Goal: Information Seeking & Learning: Learn about a topic

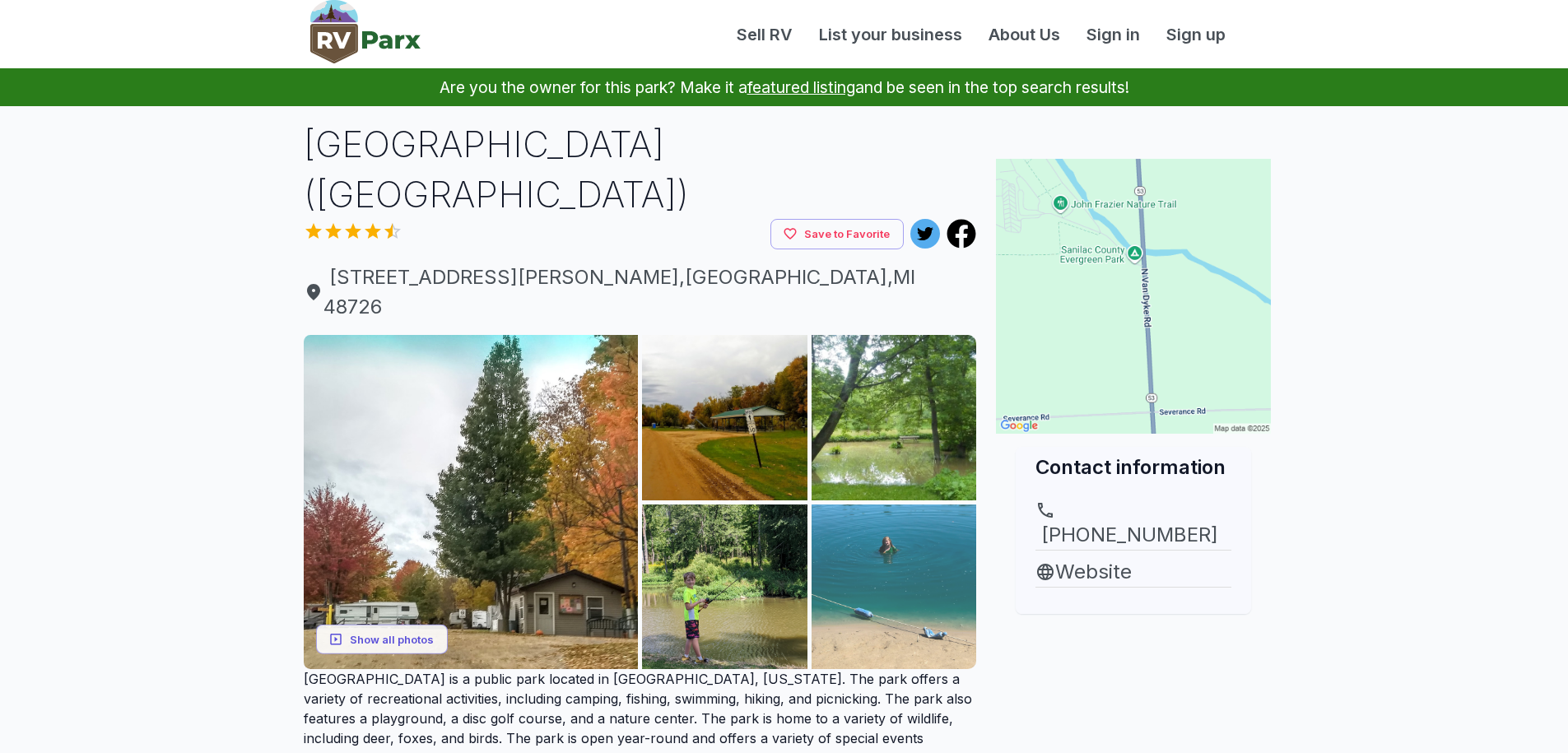
click at [892, 505] on img at bounding box center [894, 587] width 165 height 165
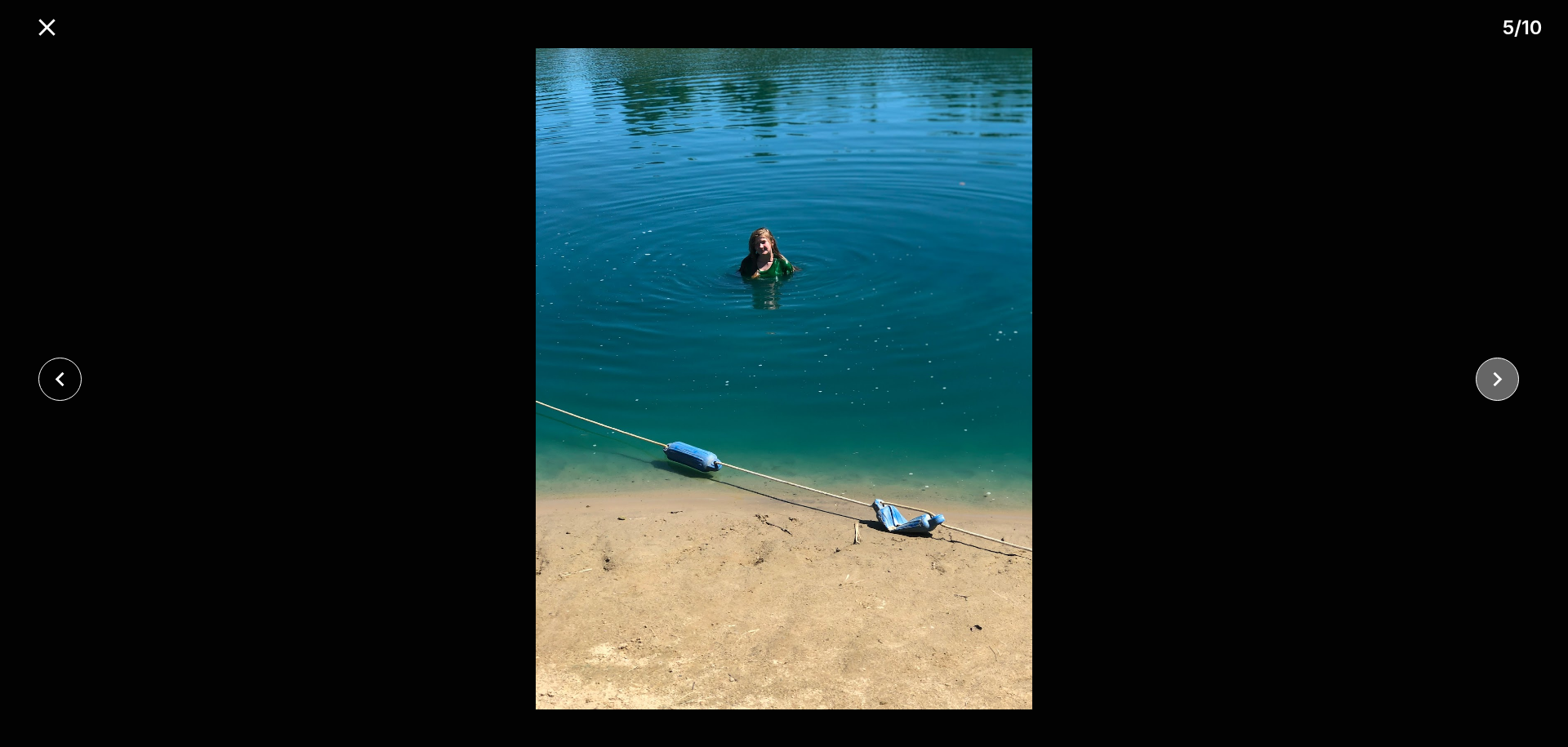
click at [1502, 376] on icon "close" at bounding box center [1497, 380] width 28 height 28
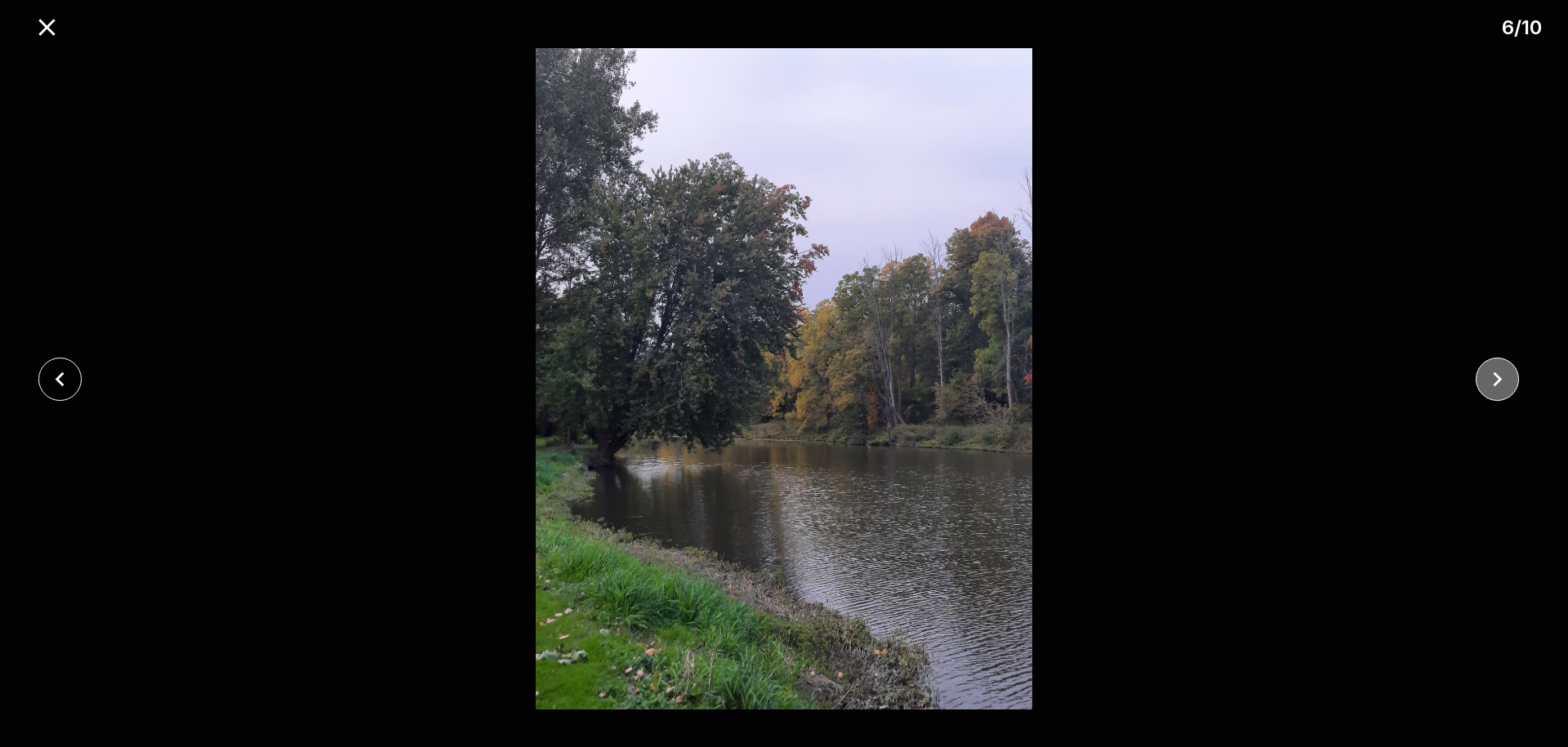
click at [1502, 376] on icon "close" at bounding box center [1497, 380] width 28 height 28
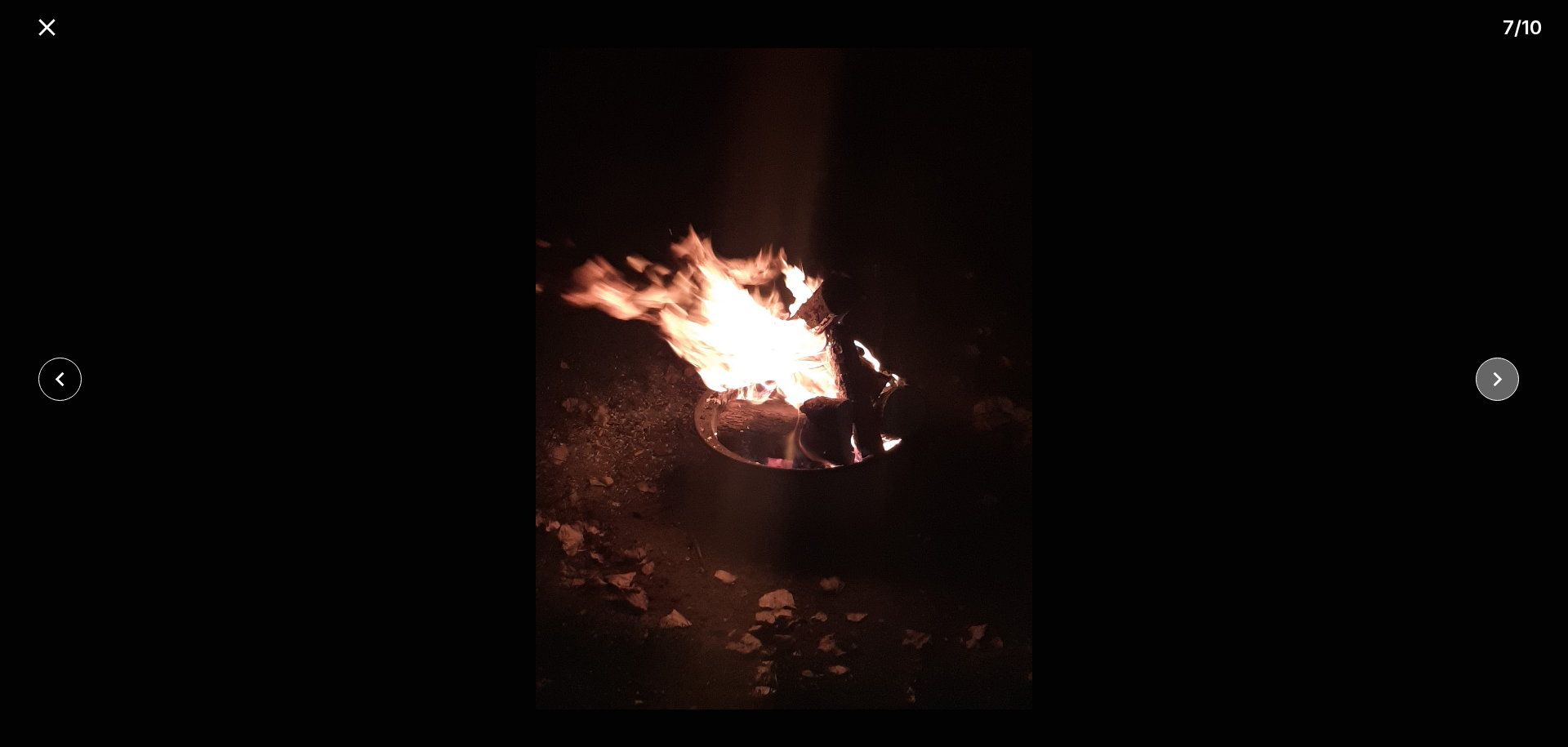
click at [1502, 376] on icon "close" at bounding box center [1497, 380] width 28 height 28
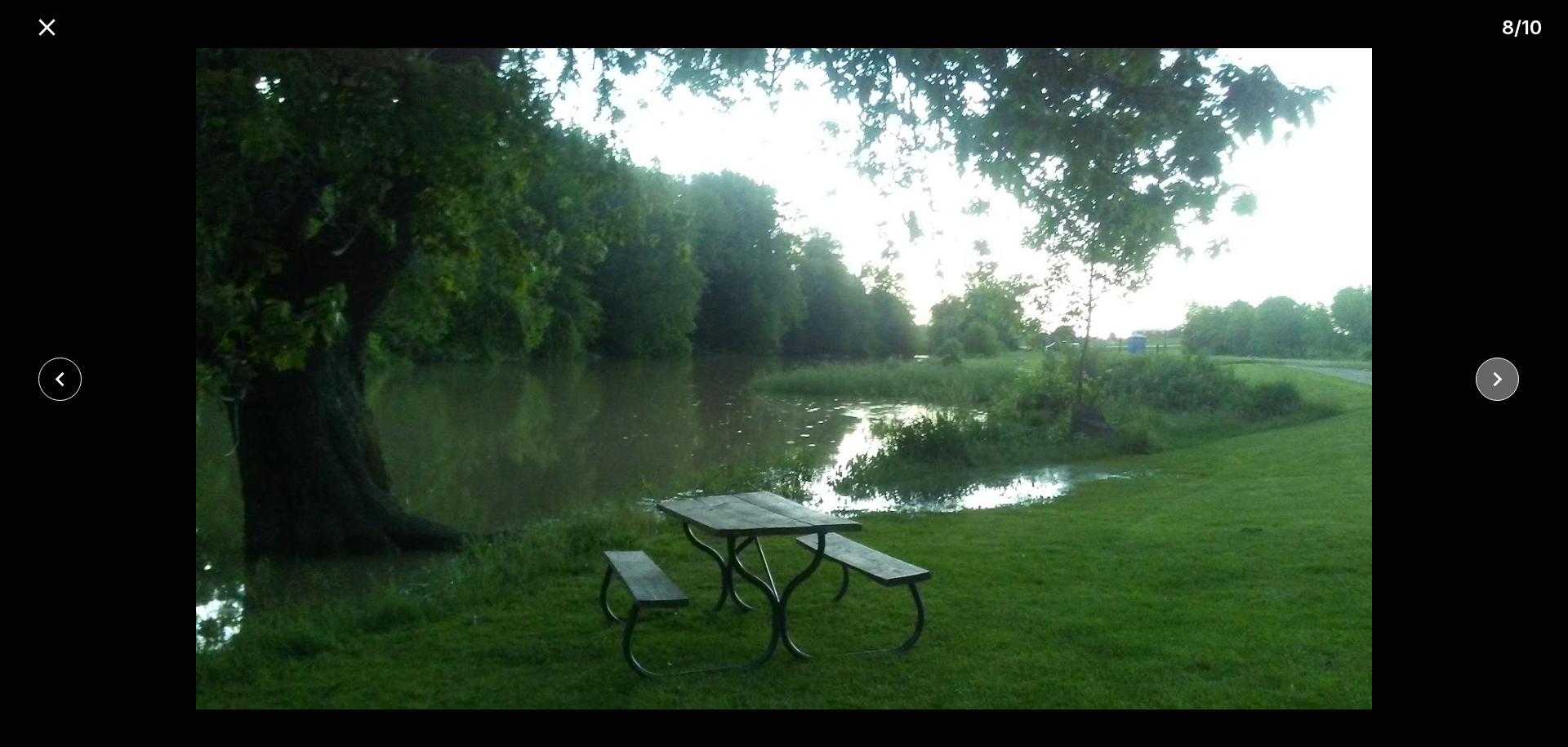
click at [1502, 376] on icon "close" at bounding box center [1497, 380] width 28 height 28
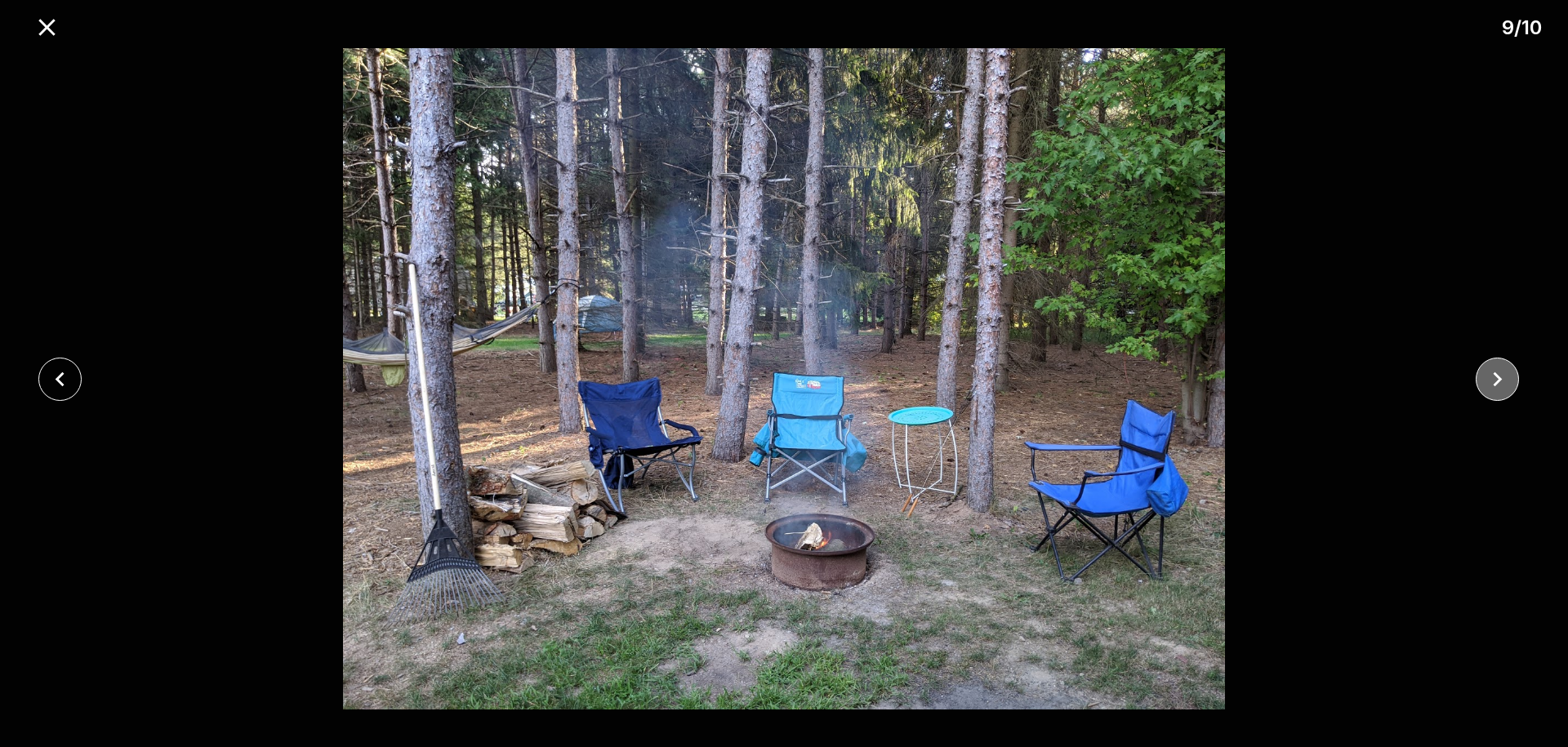
click at [1502, 376] on icon "close" at bounding box center [1497, 380] width 28 height 28
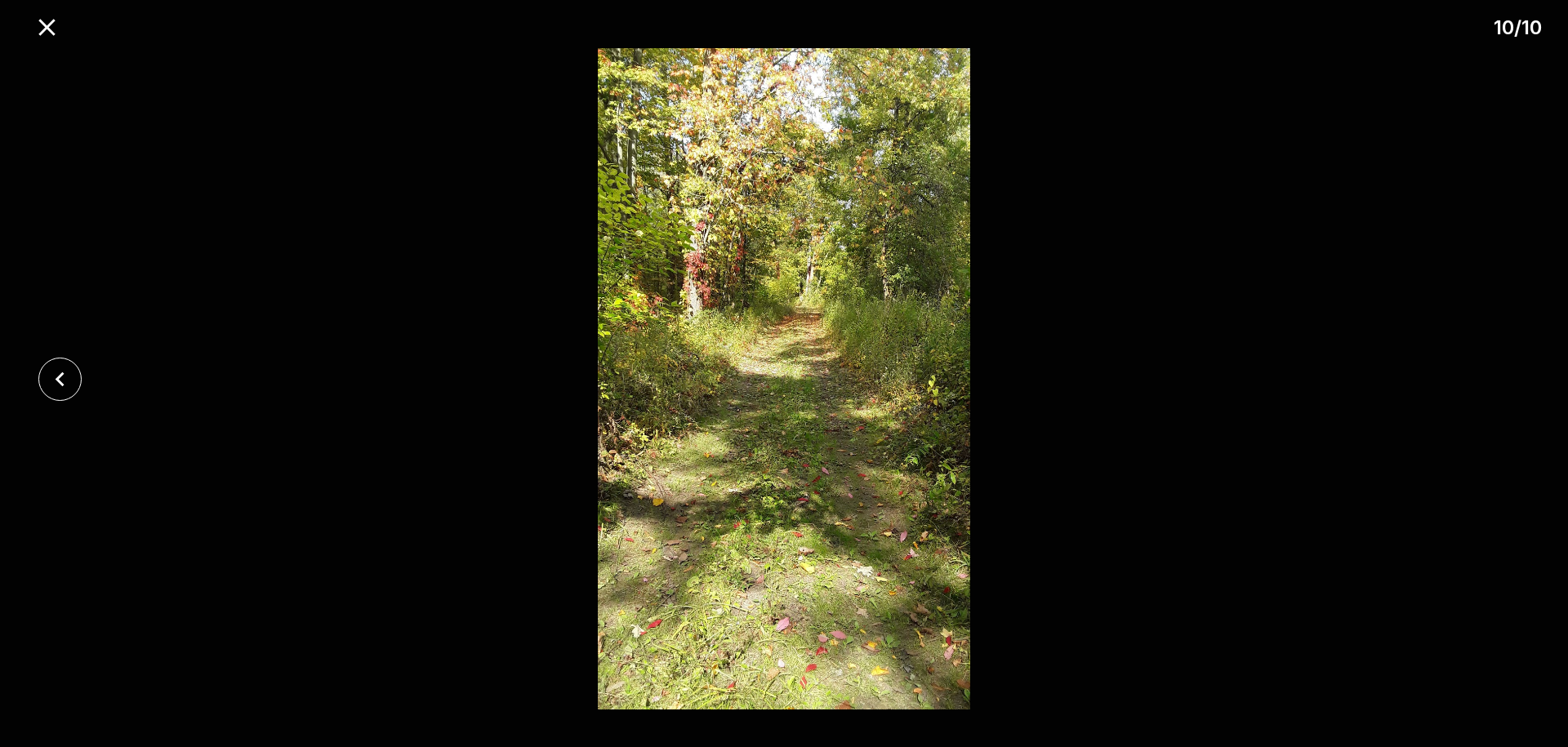
click at [1502, 376] on div at bounding box center [784, 379] width 1568 height 662
click at [69, 379] on icon "close" at bounding box center [60, 380] width 28 height 28
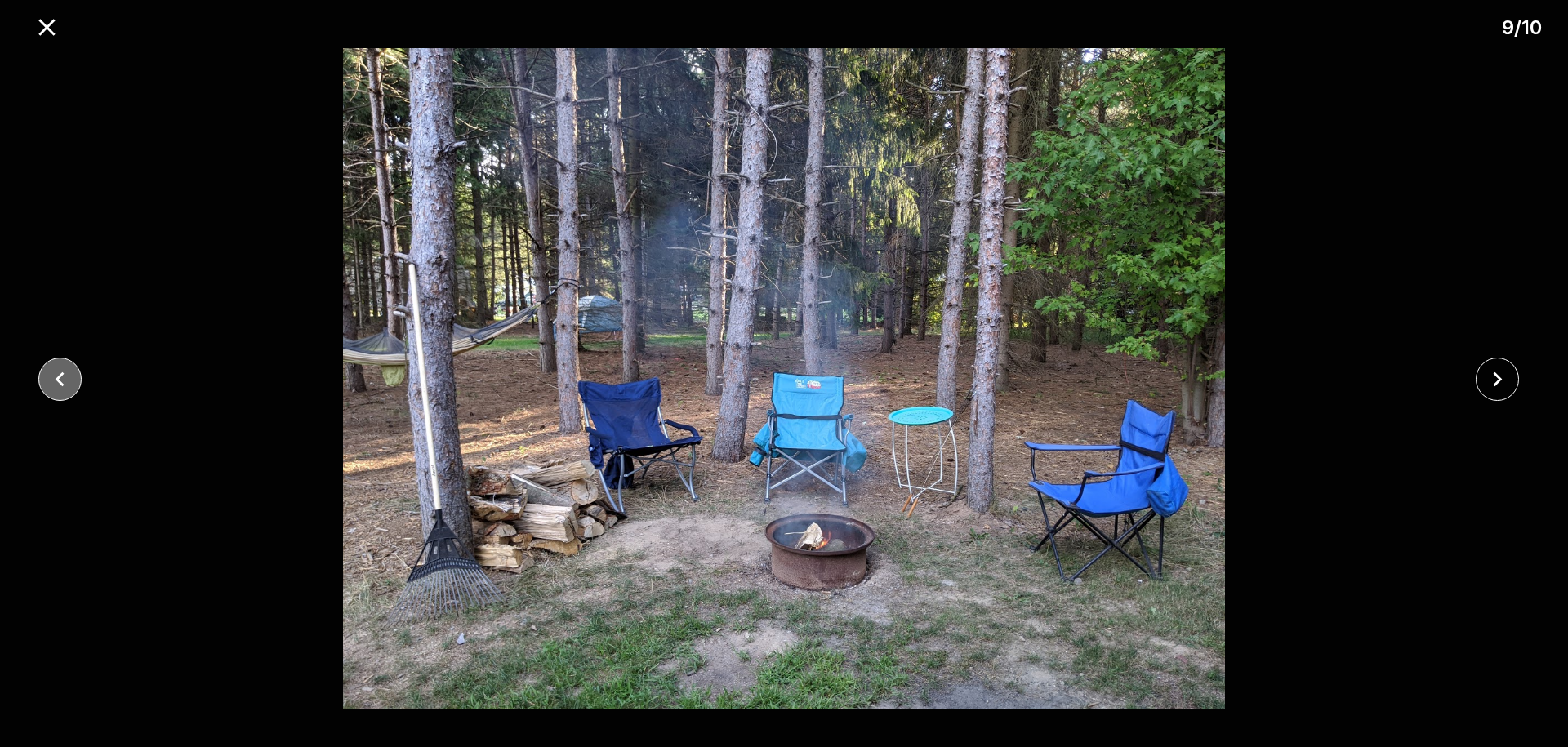
click at [69, 379] on icon "close" at bounding box center [60, 380] width 28 height 28
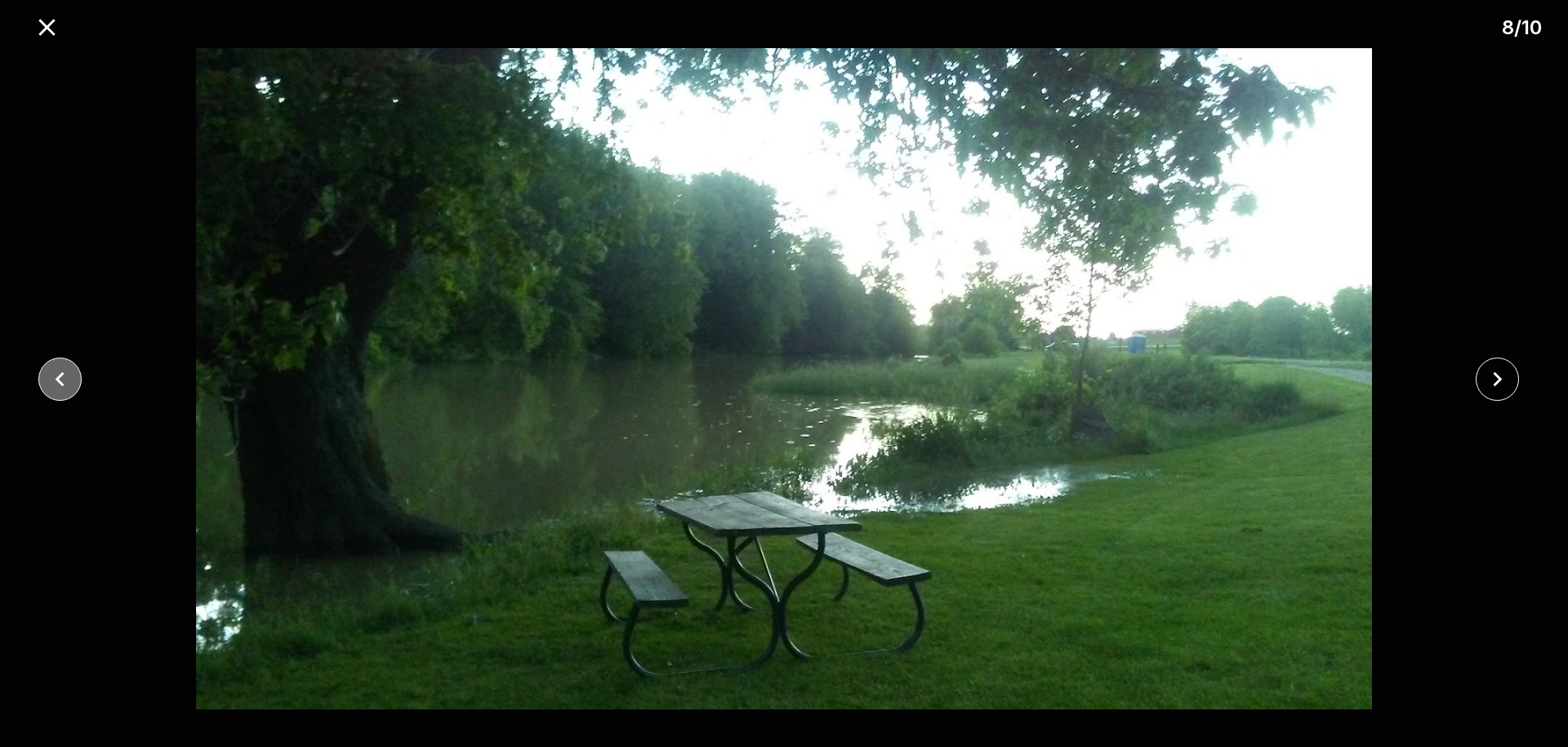
click at [69, 379] on icon "close" at bounding box center [60, 380] width 28 height 28
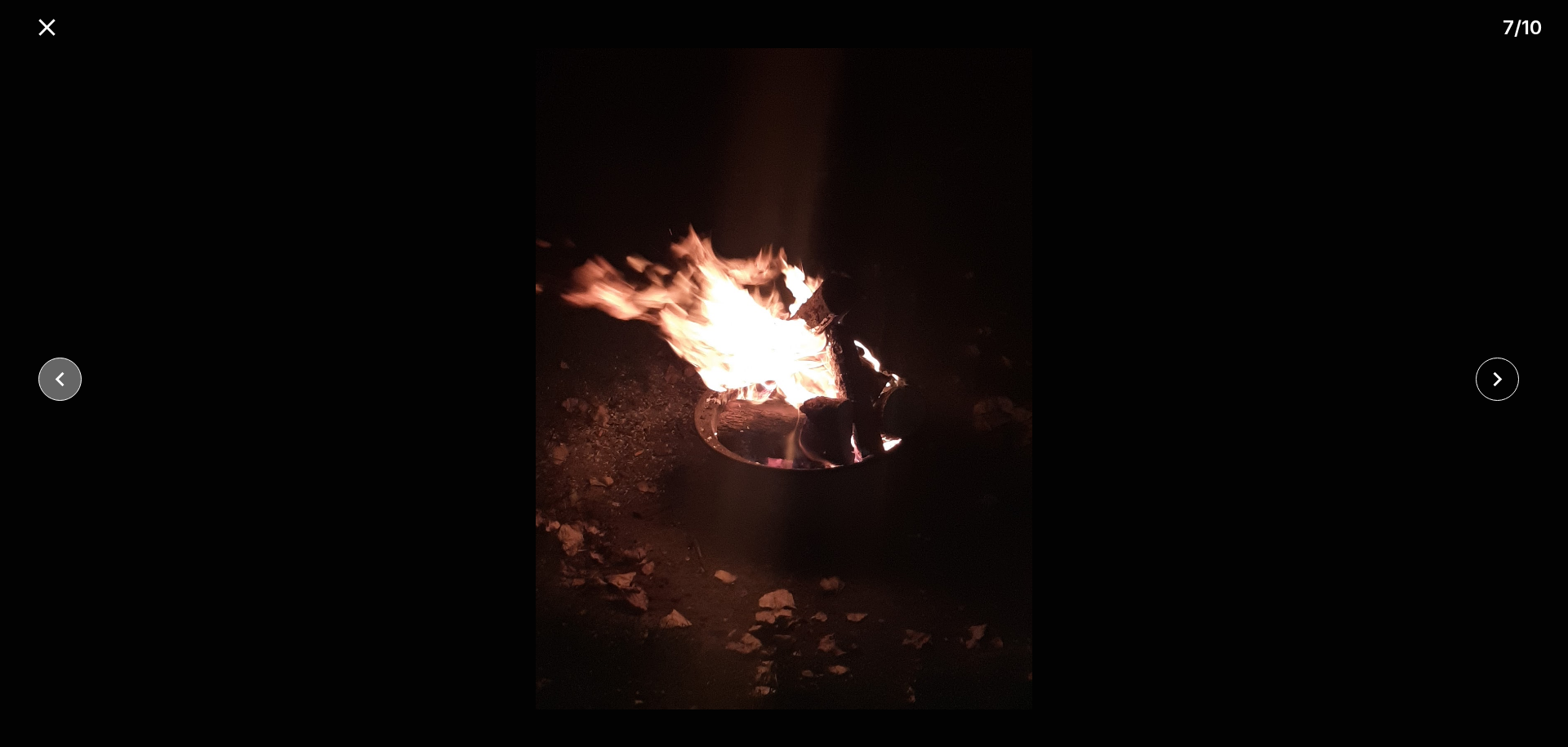
click at [69, 379] on icon "close" at bounding box center [60, 380] width 28 height 28
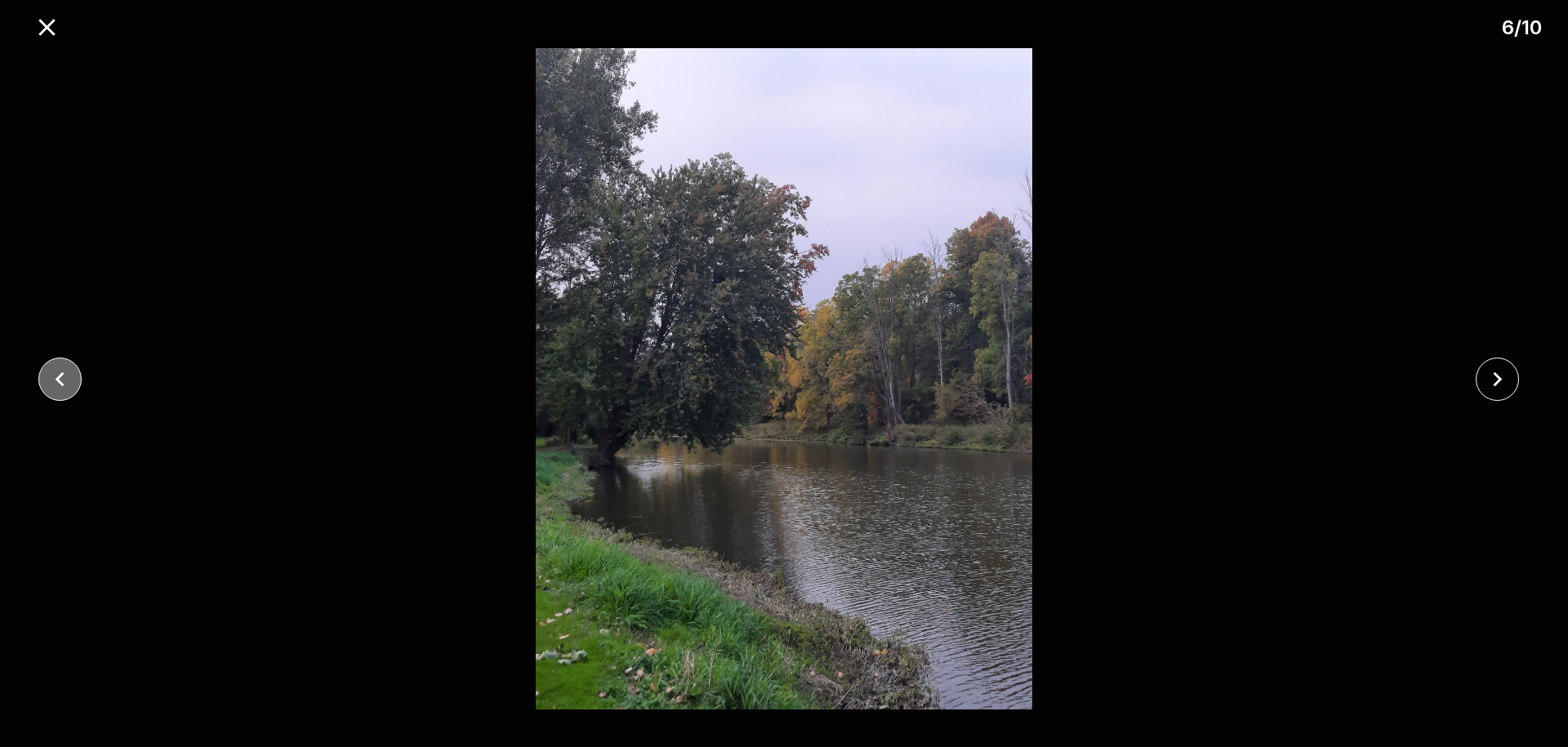
click at [69, 379] on icon "close" at bounding box center [60, 380] width 28 height 28
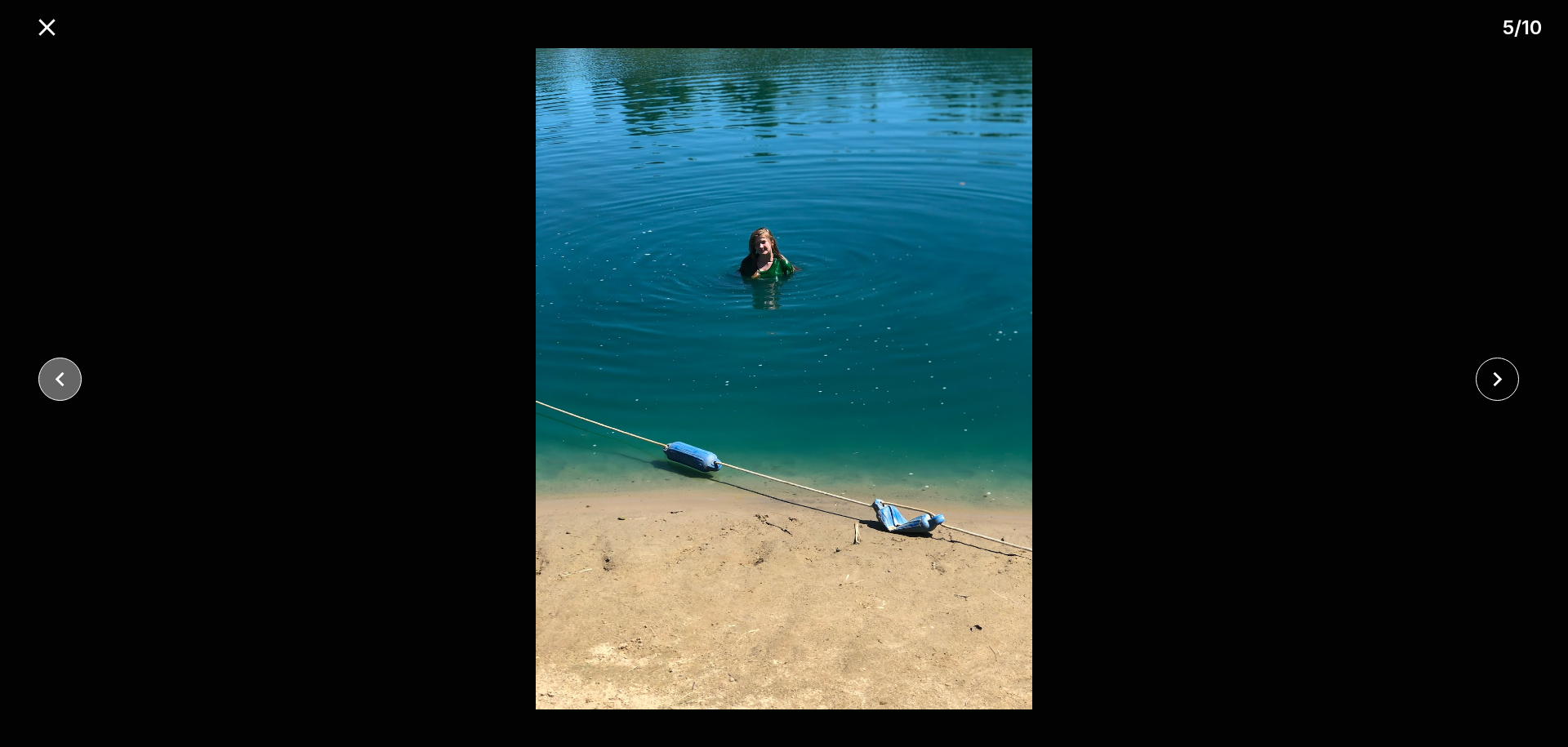
click at [69, 379] on icon "close" at bounding box center [60, 380] width 28 height 28
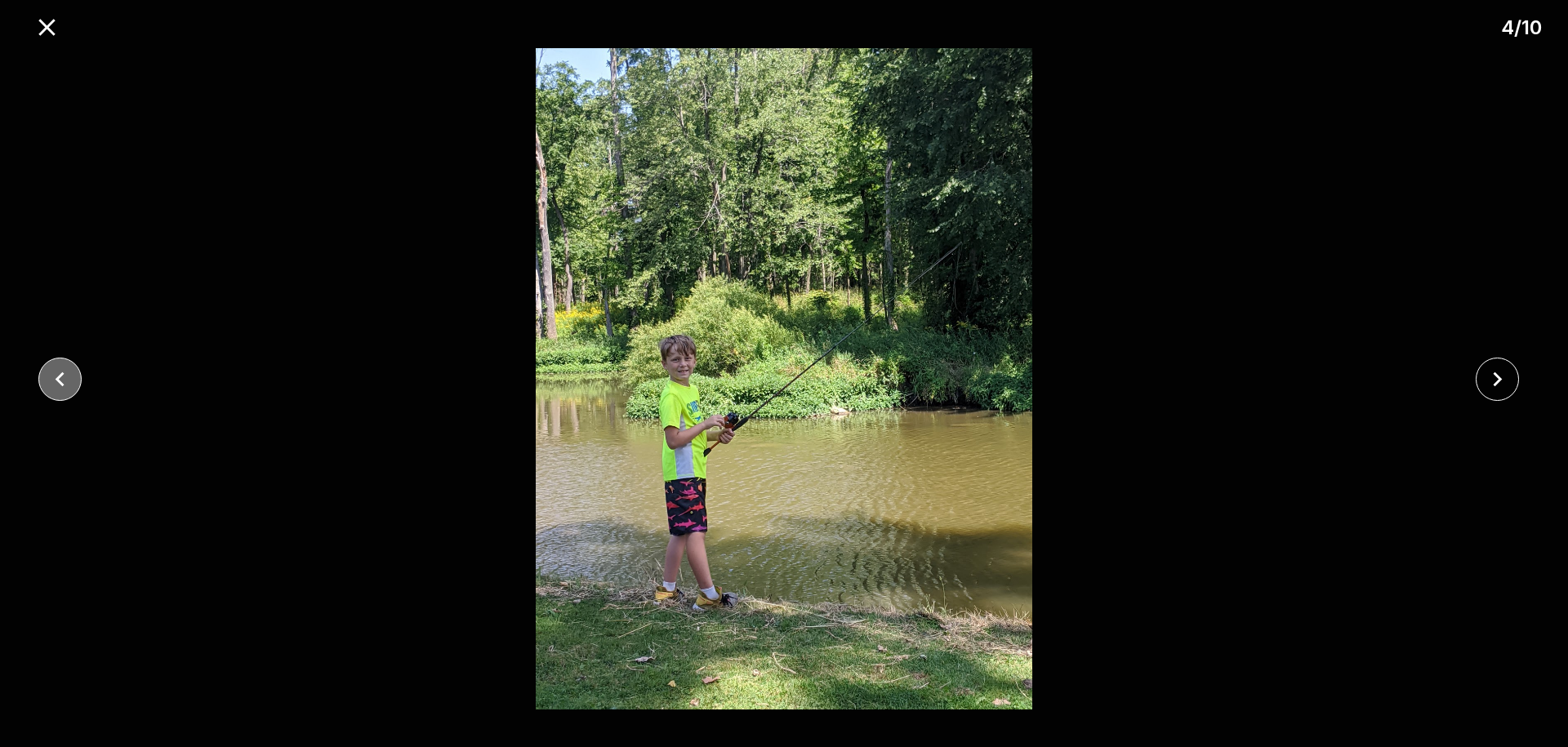
click at [69, 379] on icon "close" at bounding box center [60, 380] width 28 height 28
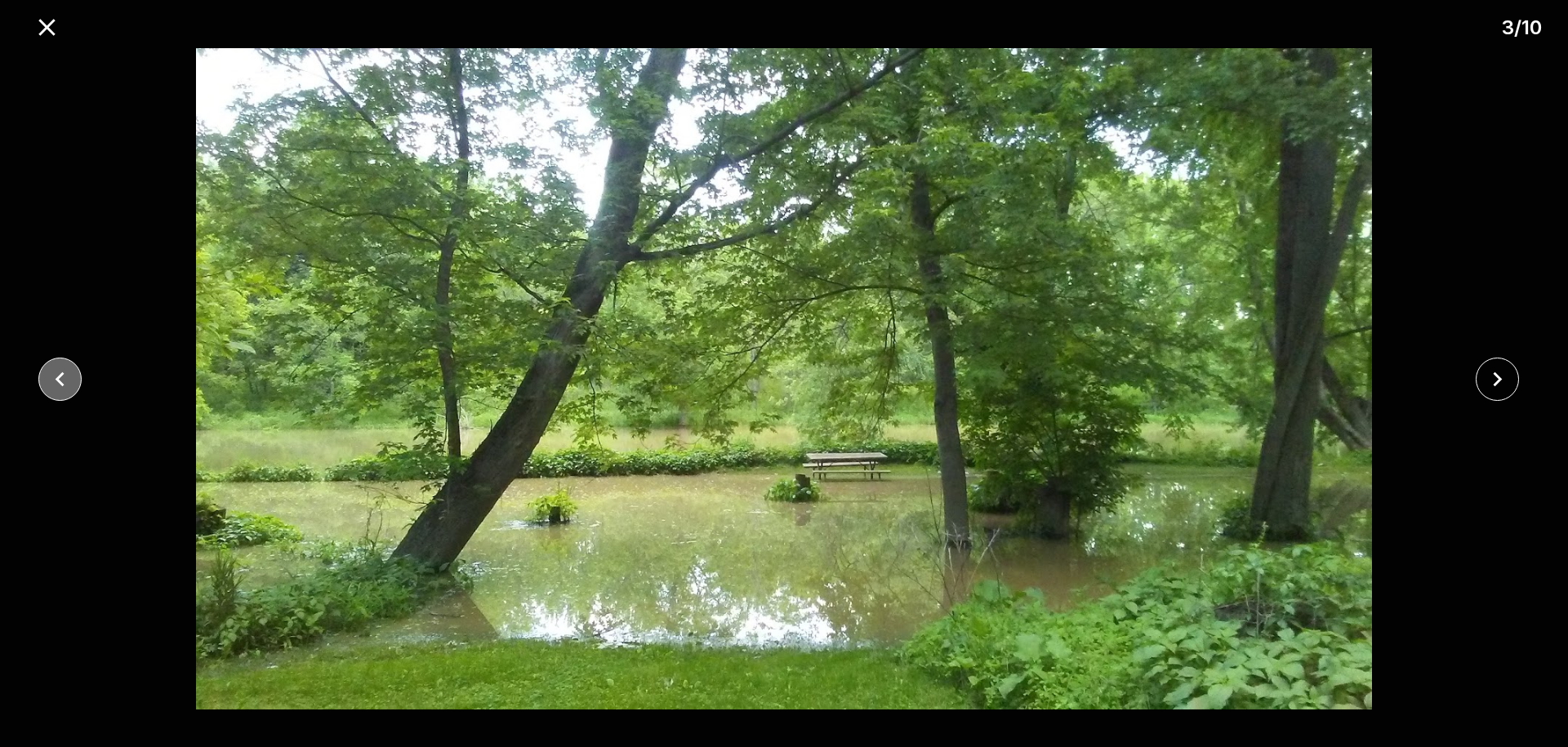
click at [69, 379] on icon "close" at bounding box center [60, 380] width 28 height 28
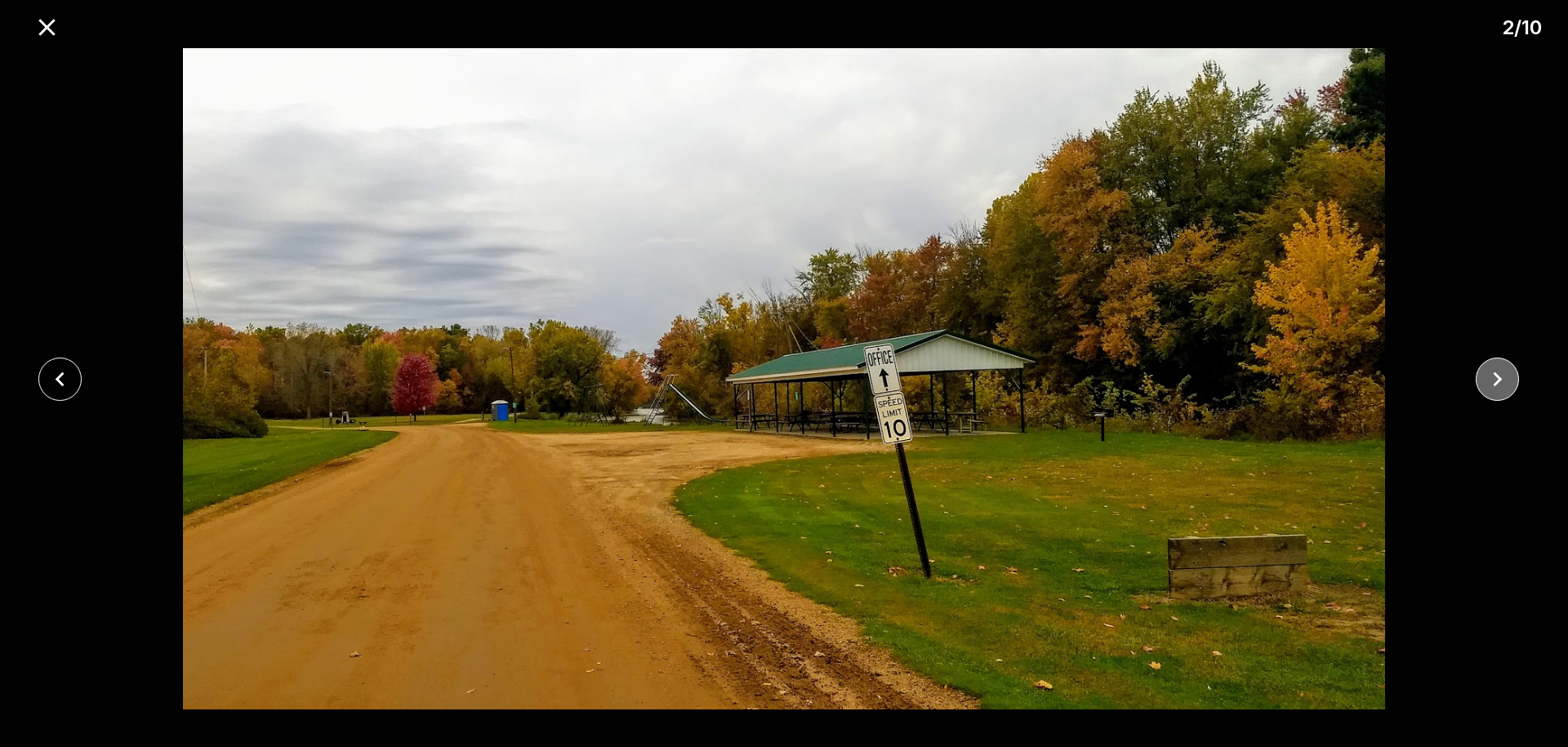
click at [1492, 376] on icon "close" at bounding box center [1497, 380] width 28 height 28
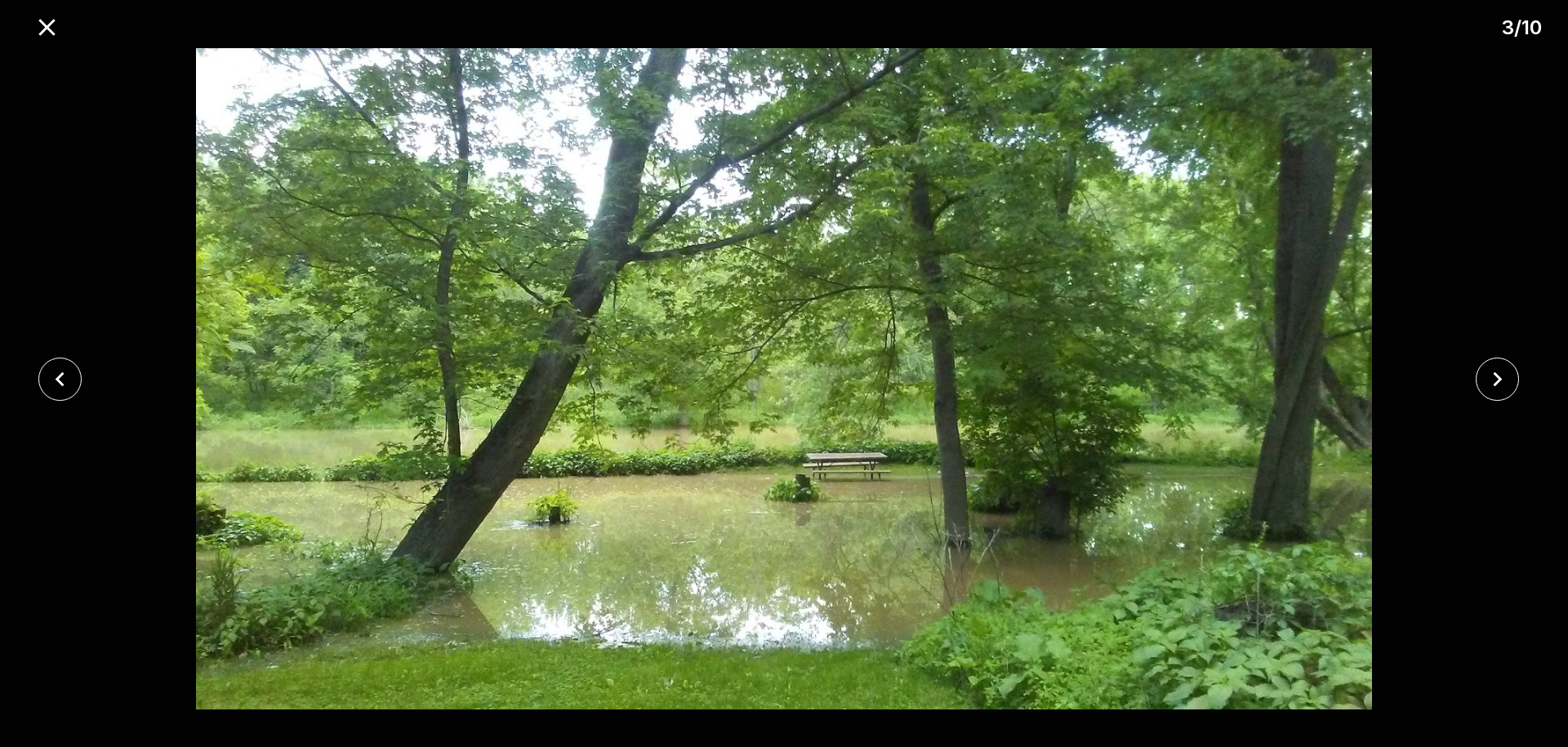
click at [32, 379] on div at bounding box center [65, 380] width 130 height 43
click at [52, 382] on icon "close" at bounding box center [60, 380] width 28 height 28
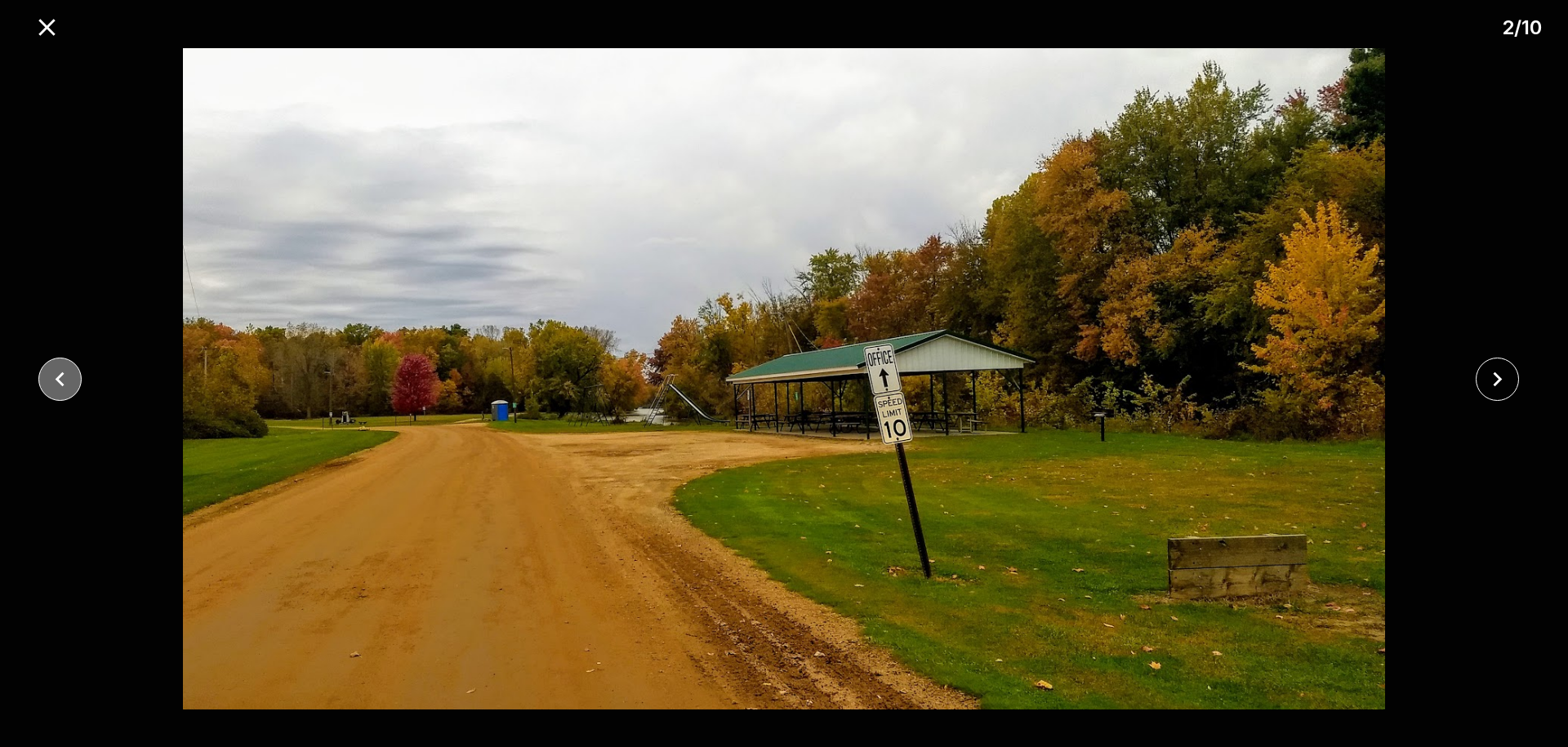
click at [52, 382] on icon "close" at bounding box center [60, 380] width 28 height 28
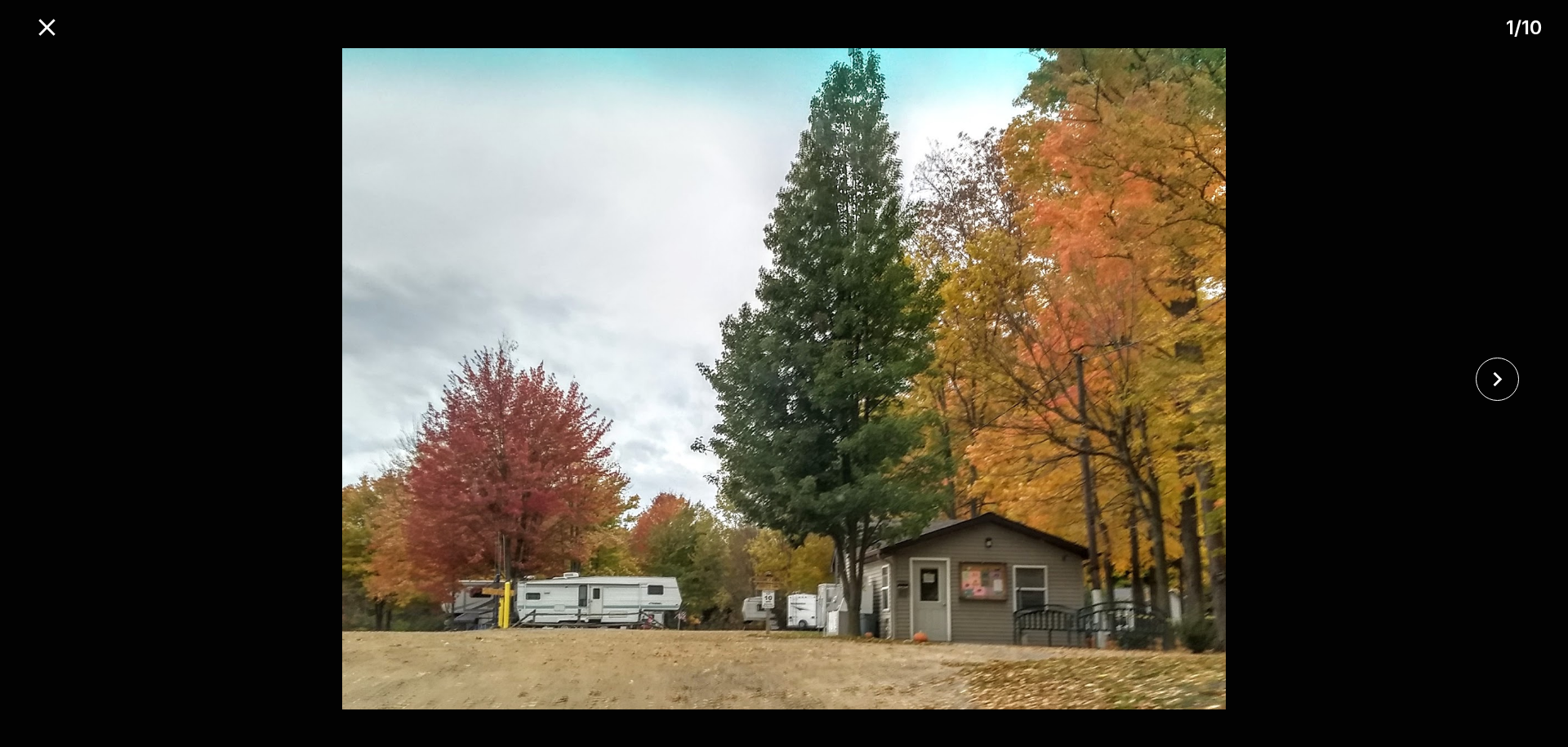
click at [52, 382] on div at bounding box center [784, 379] width 1568 height 662
click at [34, 36] on icon "close" at bounding box center [47, 27] width 28 height 28
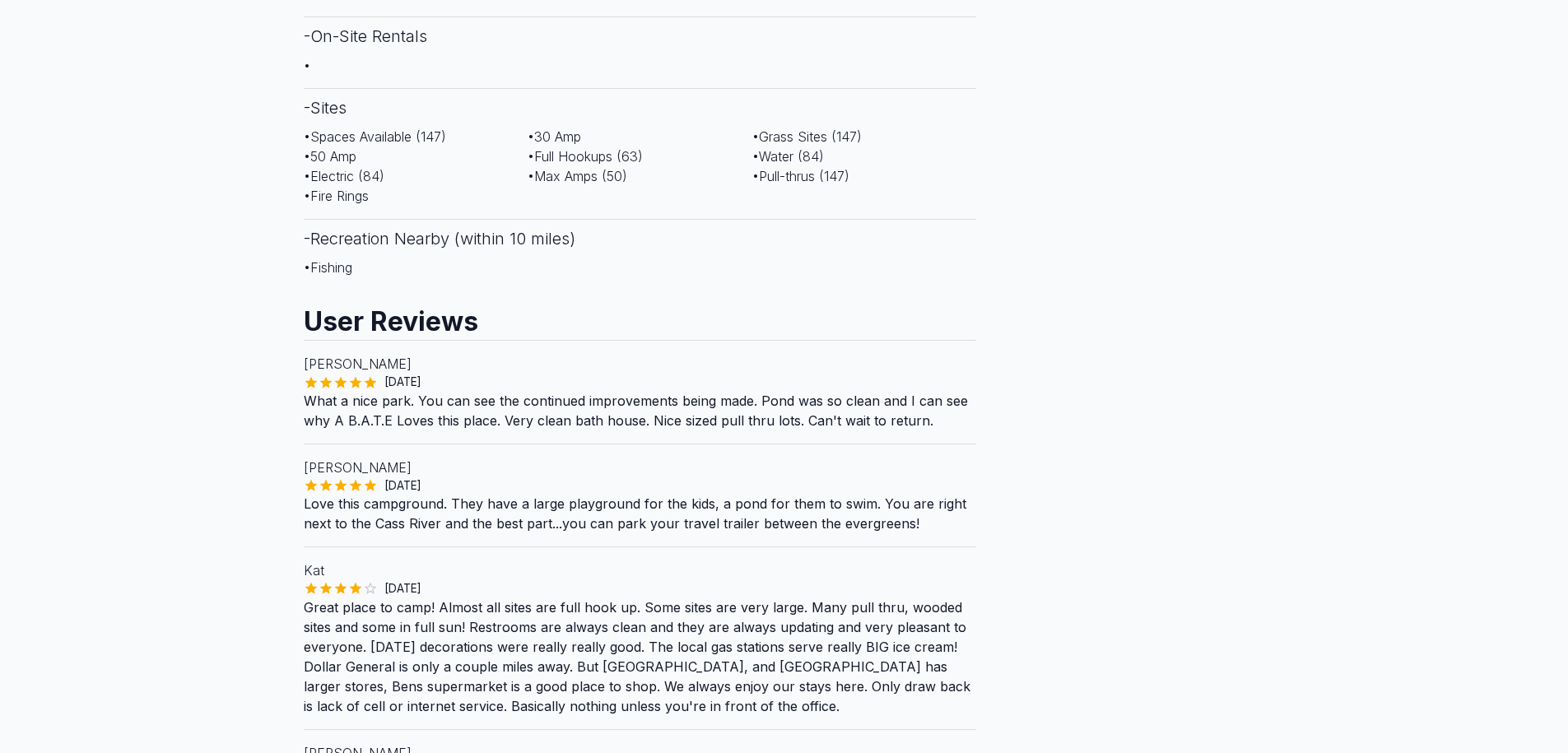
scroll to position [1284, 0]
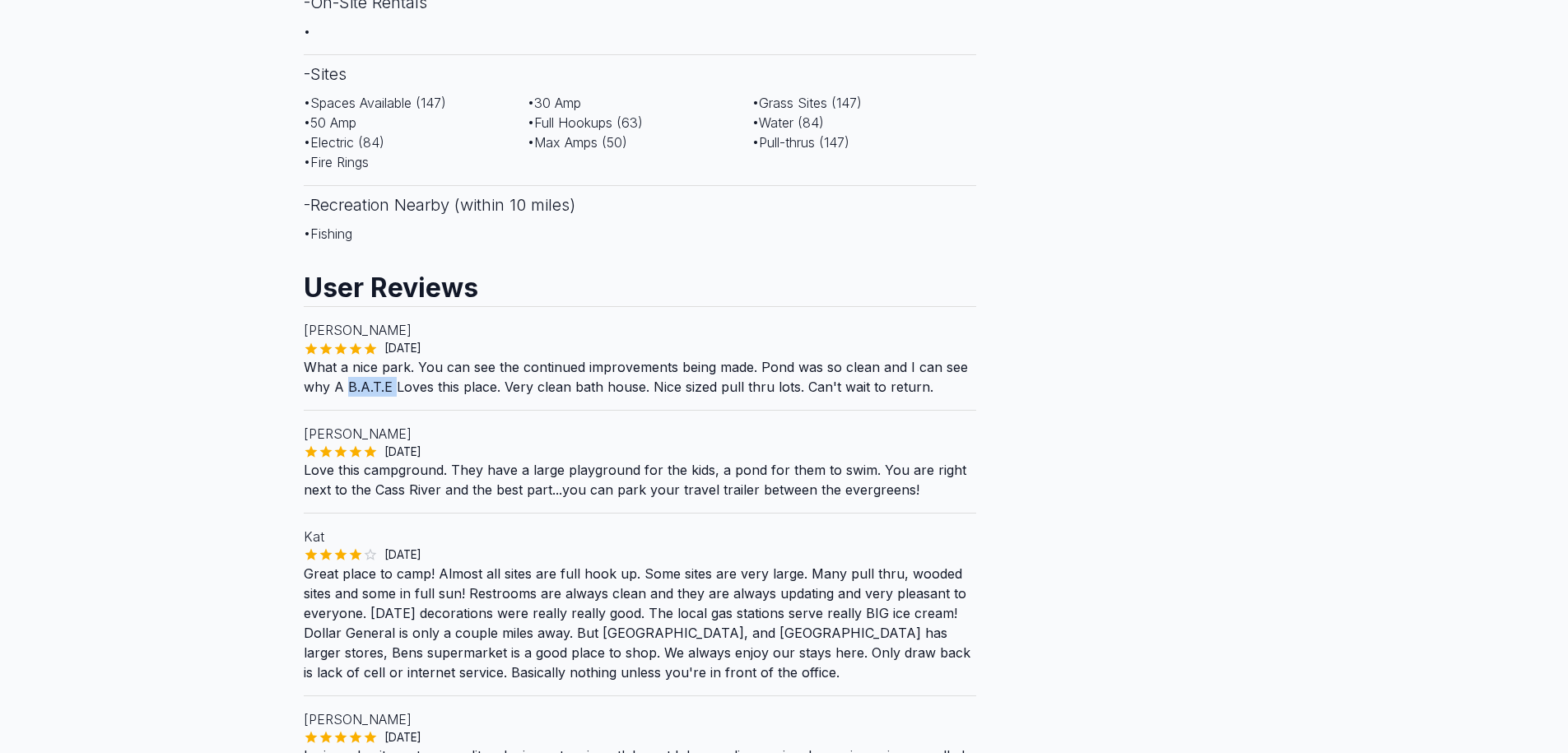
drag, startPoint x: 345, startPoint y: 310, endPoint x: 393, endPoint y: 310, distance: 48.0
click at [393, 357] on p "What a nice park. You can see the continued improvements being made. Pond was s…" at bounding box center [640, 377] width 673 height 40
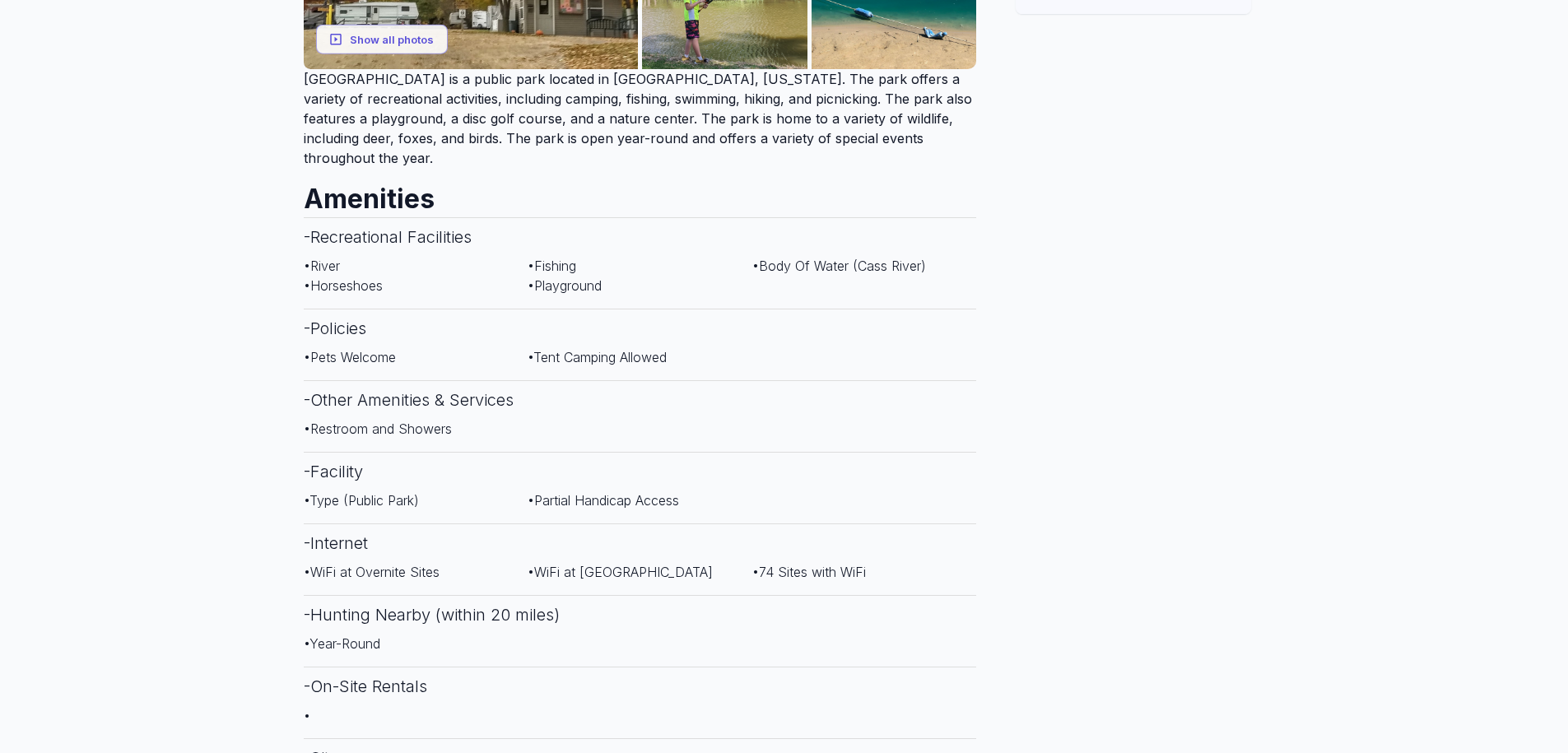
scroll to position [0, 0]
